Goal: Navigation & Orientation: Find specific page/section

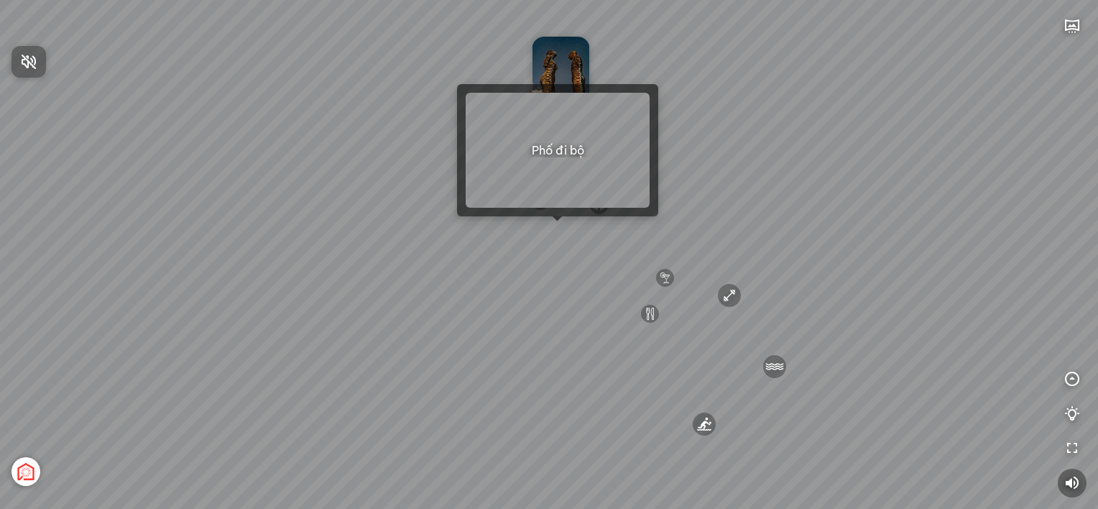
click at [555, 222] on div at bounding box center [549, 254] width 1098 height 509
click at [558, 226] on div "[GEOGRAPHIC_DATA] 3.6 km KN Links [GEOGRAPHIC_DATA] 5.9 km Thể Thao Bãi Biển 0 …" at bounding box center [549, 254] width 1098 height 509
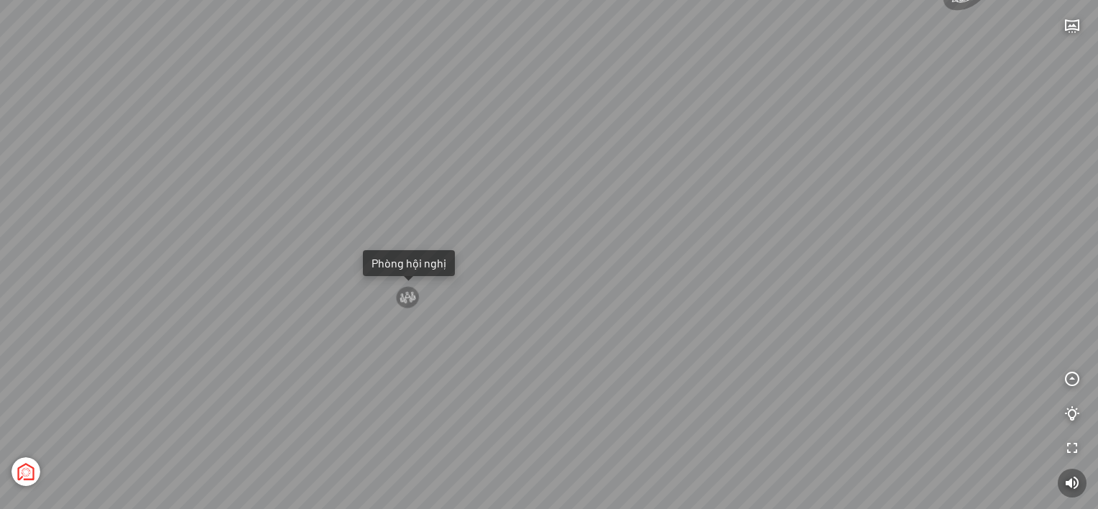
drag, startPoint x: 480, startPoint y: 221, endPoint x: 963, endPoint y: 226, distance: 482.4
click at [963, 226] on div "Tượng Tình Nhân Ali&Nino 0 km Spa Hồng Nhung 0 km Đài Nhạc Nước 0 undefined The…" at bounding box center [549, 254] width 1098 height 509
drag, startPoint x: 275, startPoint y: 253, endPoint x: 964, endPoint y: 91, distance: 707.6
click at [964, 91] on div "Tượng Tình Nhân Ali&Nino 0 km Spa Hồng Nhung 0 km Đài Nhạc Nước 0 undefined The…" at bounding box center [549, 254] width 1098 height 509
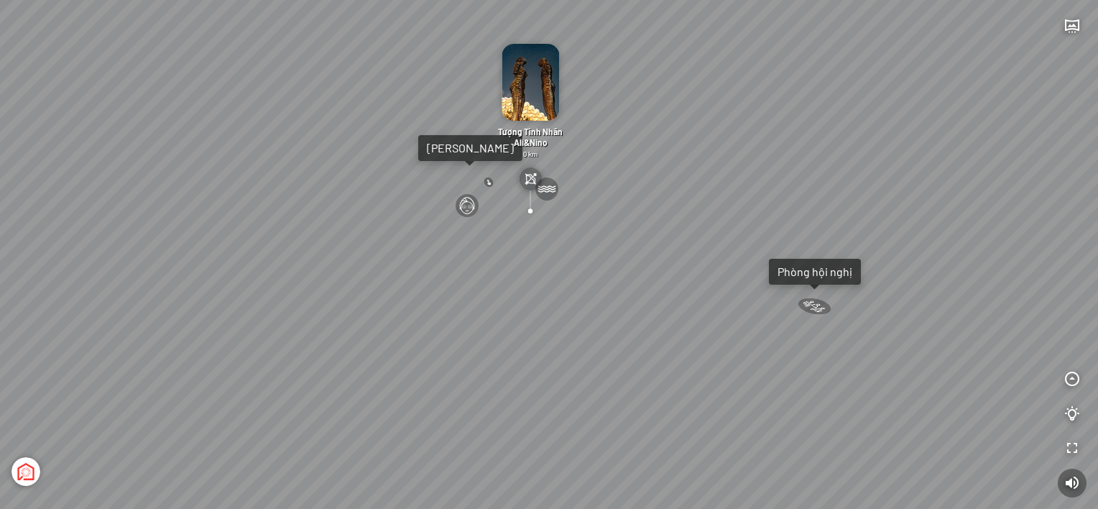
click at [529, 178] on img at bounding box center [530, 178] width 23 height 23
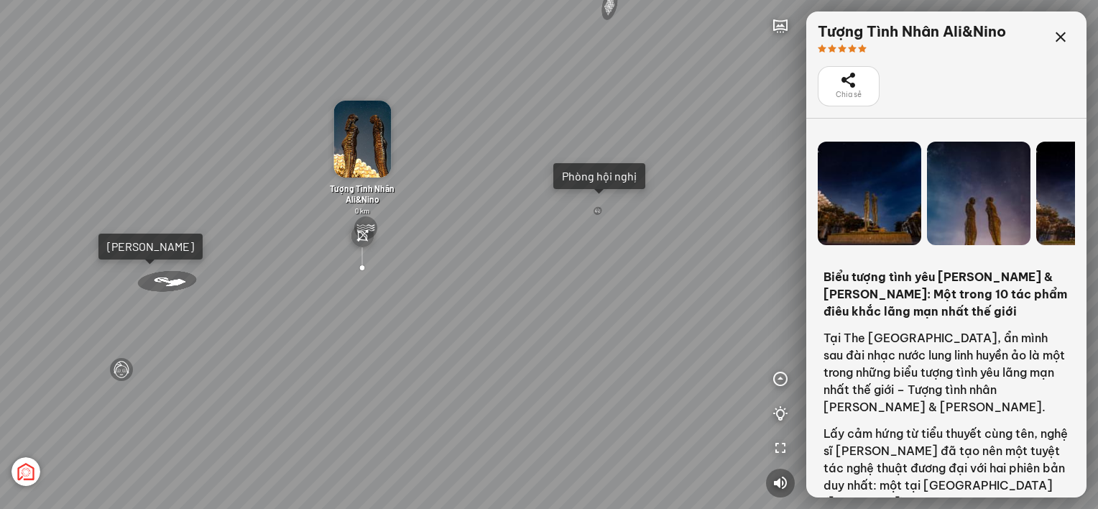
click at [165, 278] on div at bounding box center [164, 280] width 90 height 31
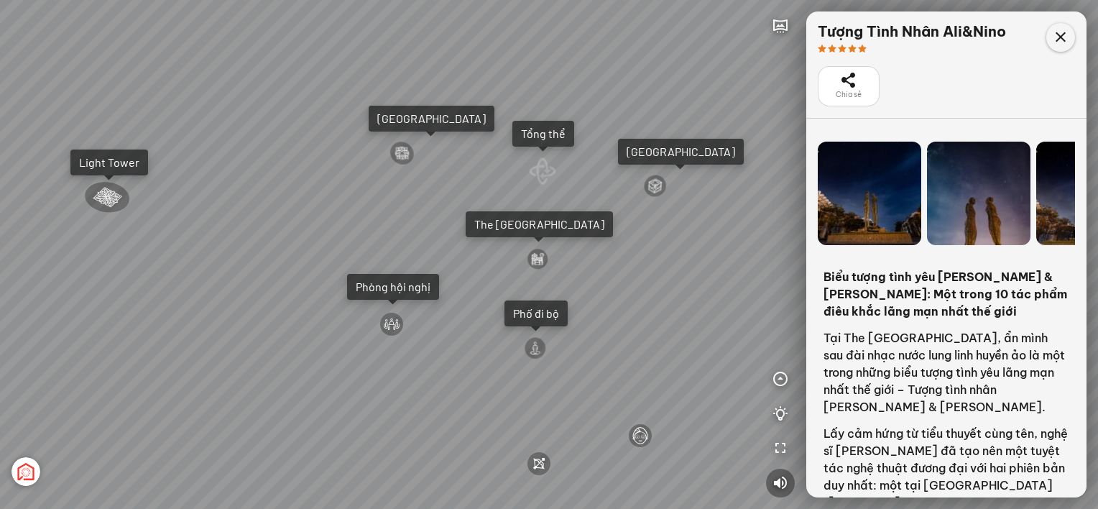
click at [1058, 30] on icon at bounding box center [1060, 37] width 17 height 17
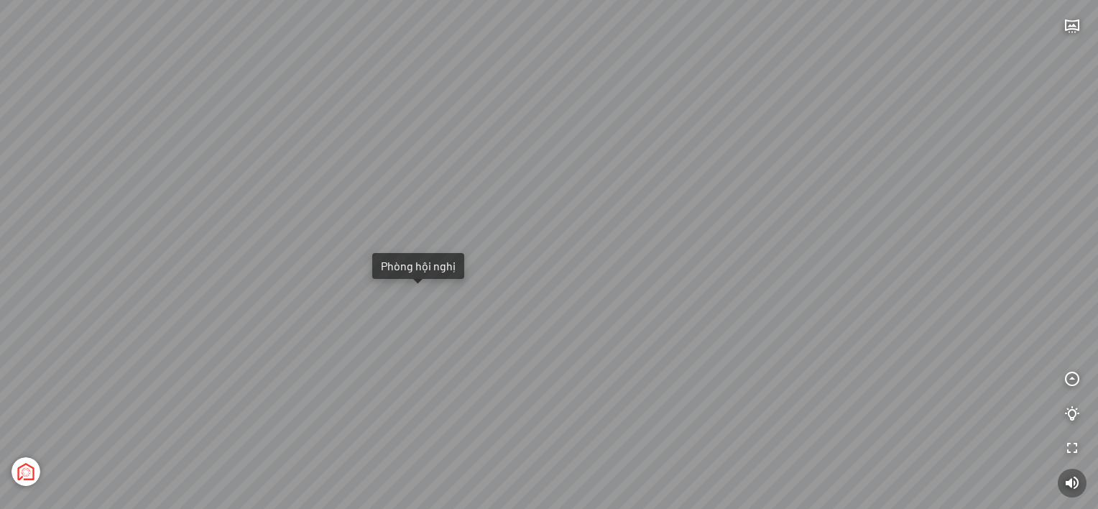
drag, startPoint x: 705, startPoint y: 191, endPoint x: 515, endPoint y: 230, distance: 193.7
click at [515, 230] on div "Spa Hồng Nhung 0 km Tượng Tình Nhân Ali&Nino 0 km Đài Nhạc Nước 0 undefined [GE…" at bounding box center [549, 254] width 1098 height 509
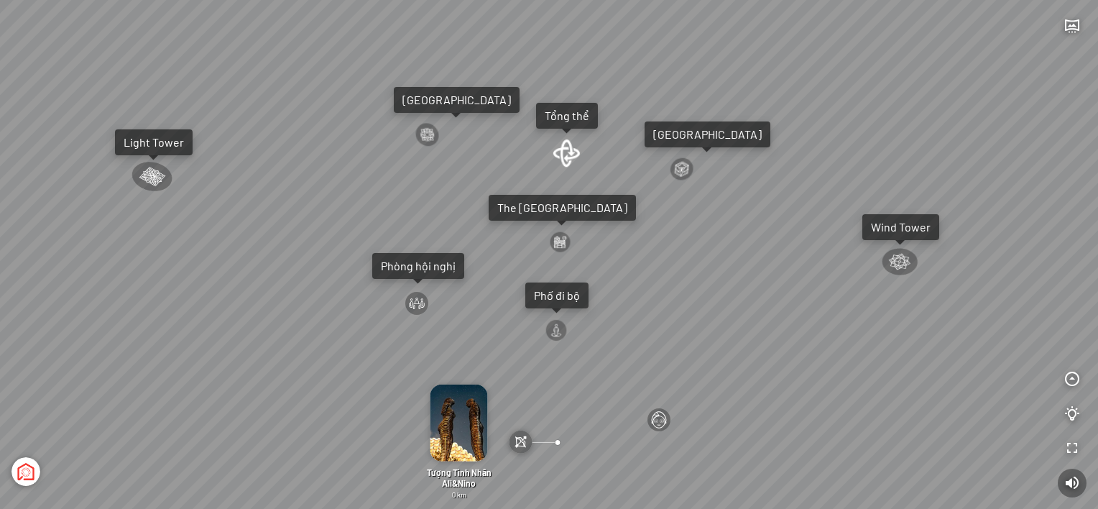
click at [859, 484] on div "Spa Hồng Nhung 0 km Tượng Tình Nhân Ali&Nino 0 km Đài Nhạc Nước 0 undefined [GE…" at bounding box center [549, 254] width 1098 height 509
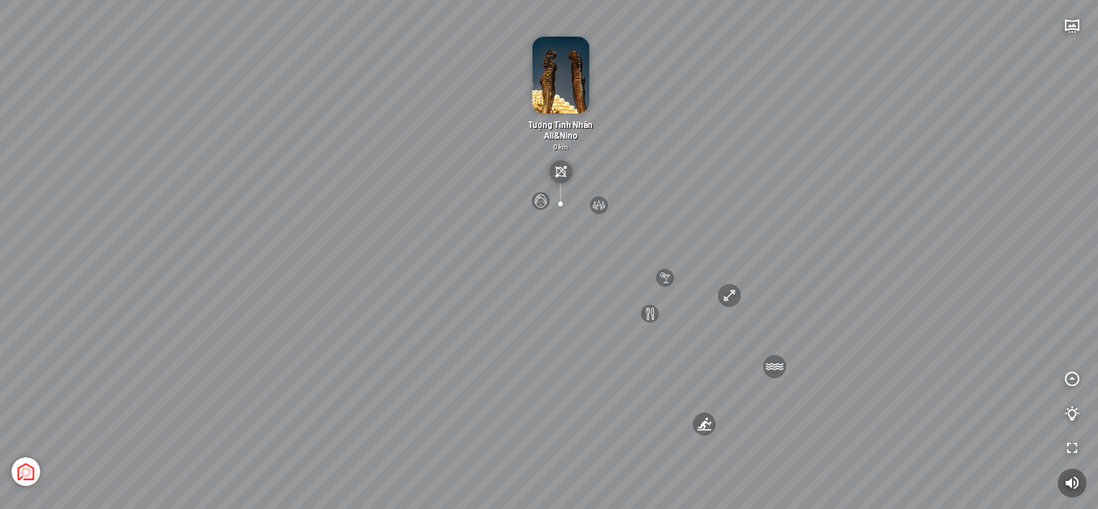
click at [590, 179] on div "Tượng Tình Nhân Ali&Nino 0 km" at bounding box center [560, 122] width 83 height 170
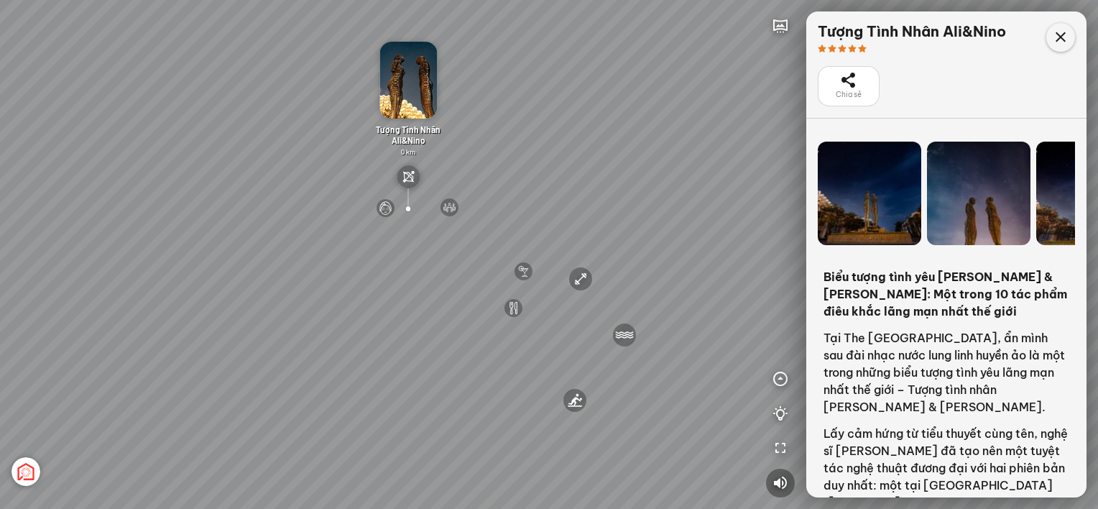
click at [1058, 38] on icon at bounding box center [1060, 37] width 17 height 17
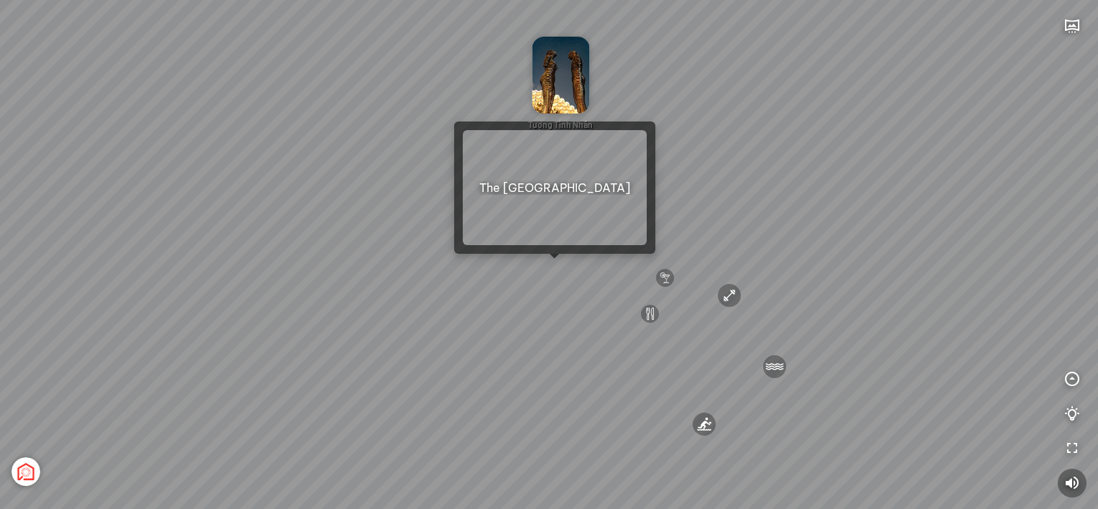
click at [552, 267] on div "[GEOGRAPHIC_DATA] 3.6 km KN Links [GEOGRAPHIC_DATA] 5.9 km Thể Thao Bãi Biển 0 …" at bounding box center [549, 254] width 1098 height 509
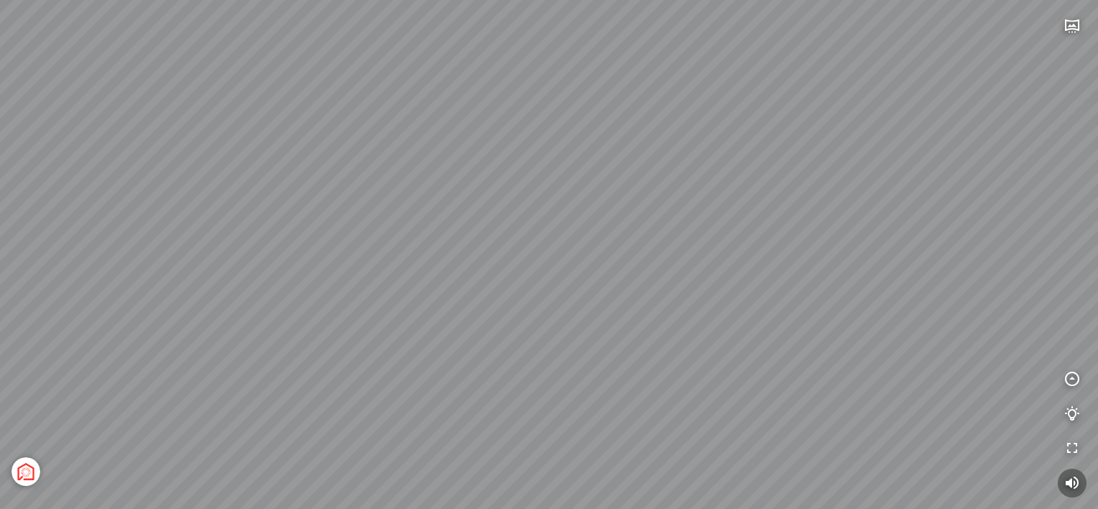
drag, startPoint x: 606, startPoint y: 181, endPoint x: 857, endPoint y: 238, distance: 257.2
click at [857, 238] on div "Light Tower [GEOGRAPHIC_DATA] Tổng thể [GEOGRAPHIC_DATA] [GEOGRAPHIC_DATA] Phố …" at bounding box center [549, 254] width 1098 height 509
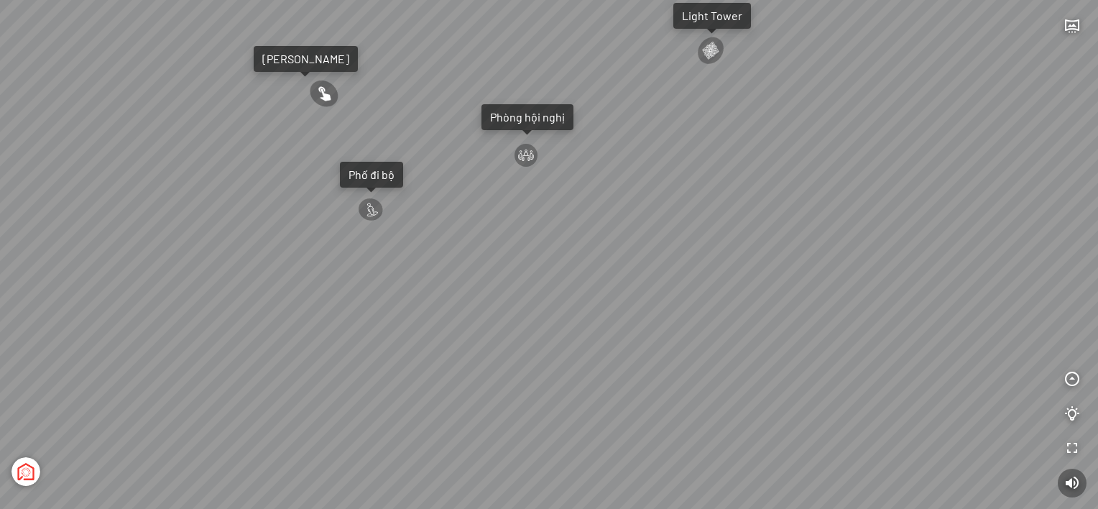
drag, startPoint x: 334, startPoint y: 302, endPoint x: 900, endPoint y: 273, distance: 566.5
click at [900, 273] on div "Light Tower [GEOGRAPHIC_DATA] Tổng thể [GEOGRAPHIC_DATA] [GEOGRAPHIC_DATA] Phố …" at bounding box center [549, 254] width 1098 height 509
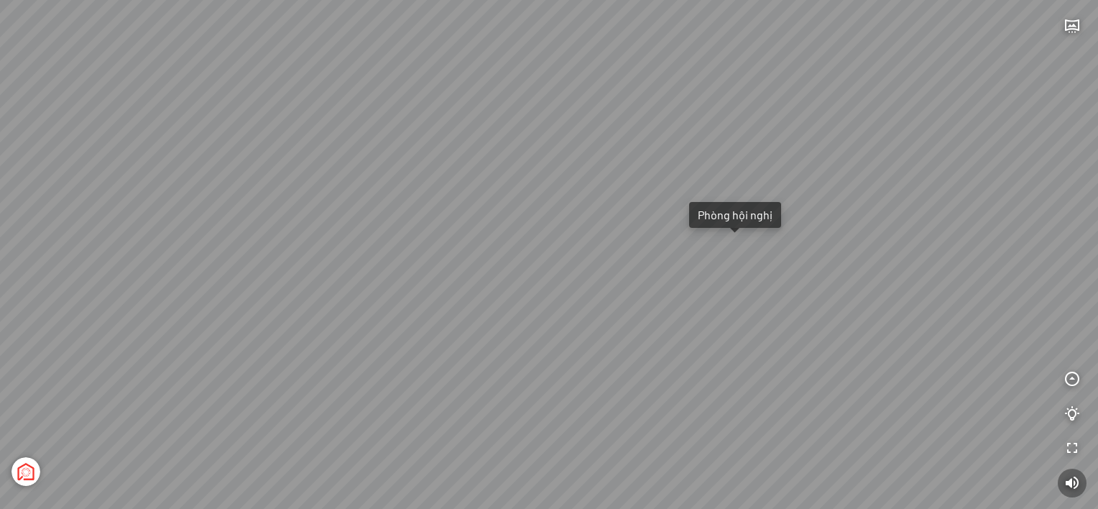
drag, startPoint x: 406, startPoint y: 218, endPoint x: 633, endPoint y: 291, distance: 238.0
click at [633, 291] on div "Light Tower [GEOGRAPHIC_DATA] Tổng thể [GEOGRAPHIC_DATA] [GEOGRAPHIC_DATA] Phố …" at bounding box center [549, 254] width 1098 height 509
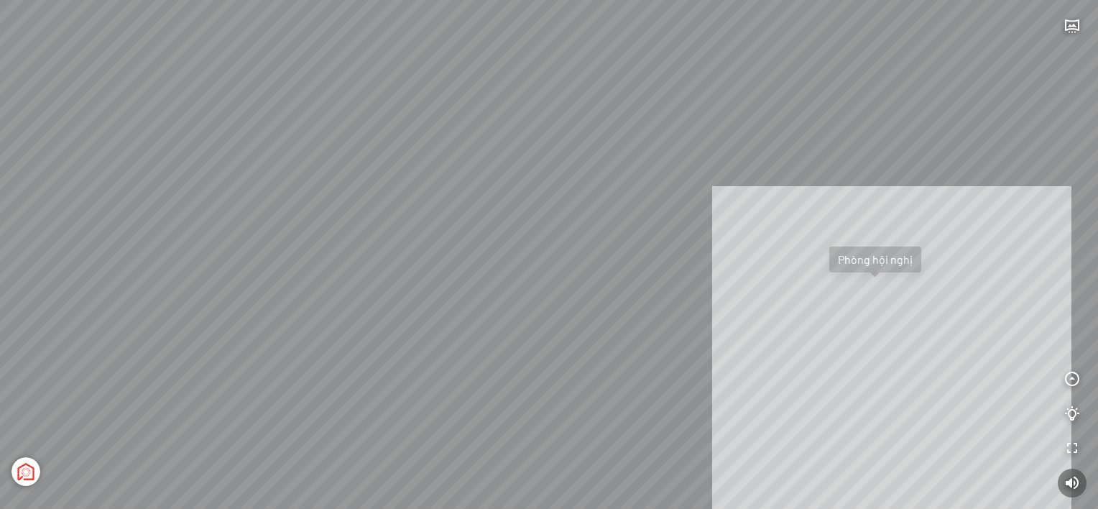
click at [924, 361] on div "Light Tower [GEOGRAPHIC_DATA] Tổng thể [GEOGRAPHIC_DATA] [GEOGRAPHIC_DATA] Phố …" at bounding box center [549, 254] width 1098 height 509
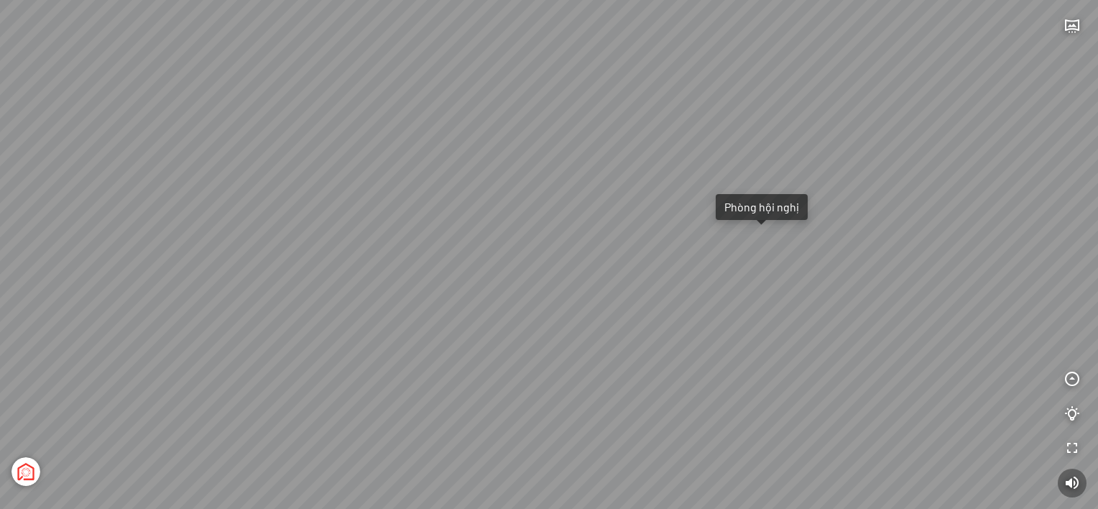
drag, startPoint x: 847, startPoint y: 129, endPoint x: 733, endPoint y: 95, distance: 119.4
click at [733, 95] on div "Light Tower [GEOGRAPHIC_DATA] Tổng thể [GEOGRAPHIC_DATA] [GEOGRAPHIC_DATA] Phố …" at bounding box center [549, 254] width 1098 height 509
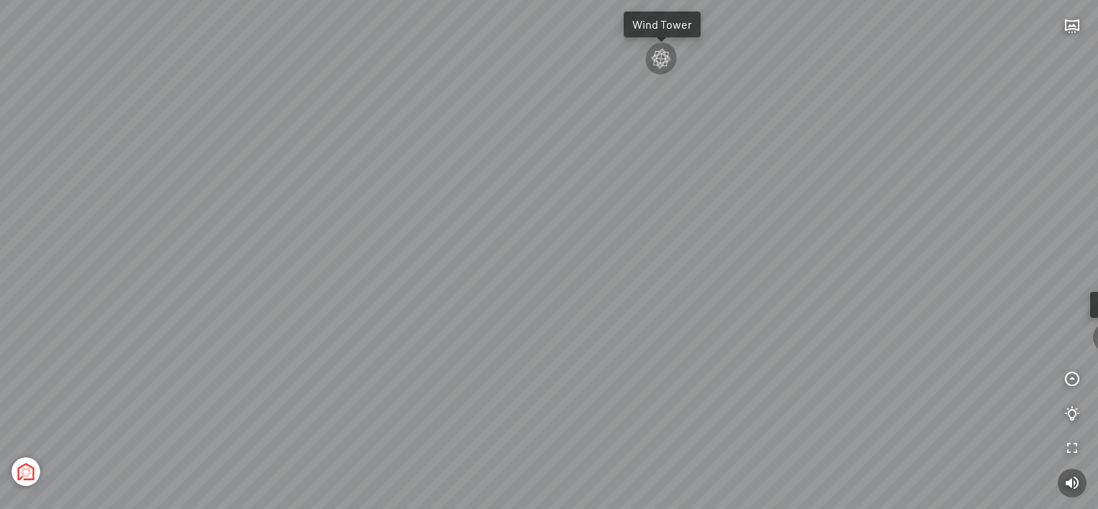
drag, startPoint x: 380, startPoint y: 295, endPoint x: 803, endPoint y: 183, distance: 437.8
click at [891, 188] on div "Light Tower [GEOGRAPHIC_DATA] Tổng thể [GEOGRAPHIC_DATA] [GEOGRAPHIC_DATA] Phố …" at bounding box center [549, 254] width 1098 height 509
drag, startPoint x: 238, startPoint y: 242, endPoint x: 973, endPoint y: 229, distance: 734.8
click at [1044, 229] on div "Light Tower [GEOGRAPHIC_DATA] Tổng thể [GEOGRAPHIC_DATA] [GEOGRAPHIC_DATA] Phố …" at bounding box center [549, 254] width 1098 height 509
drag, startPoint x: 523, startPoint y: 139, endPoint x: 879, endPoint y: 281, distance: 383.3
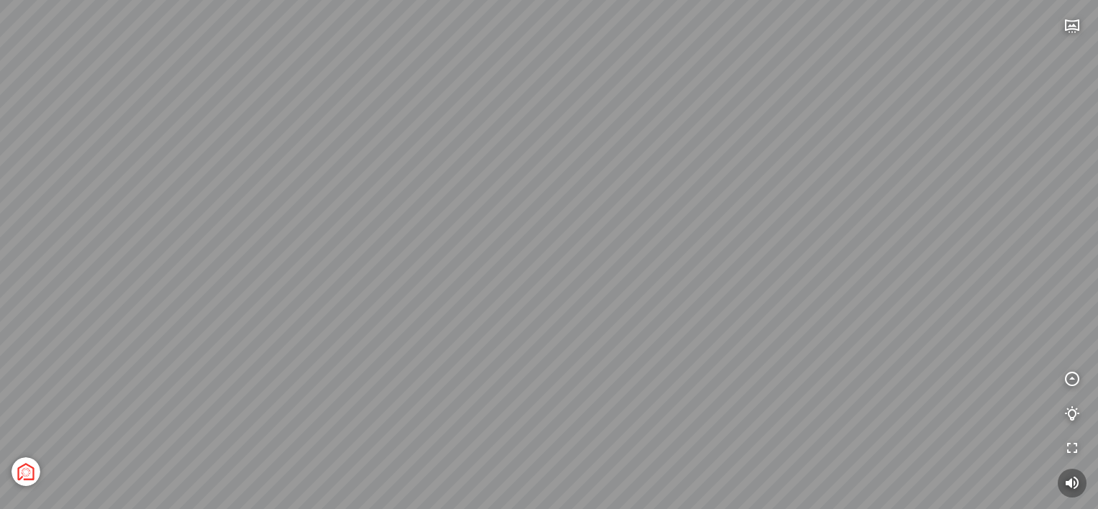
click at [879, 281] on div "Light Tower [GEOGRAPHIC_DATA] Tổng thể [GEOGRAPHIC_DATA] [GEOGRAPHIC_DATA] Phố …" at bounding box center [549, 254] width 1098 height 509
